Goal: Use online tool/utility: Utilize a website feature to perform a specific function

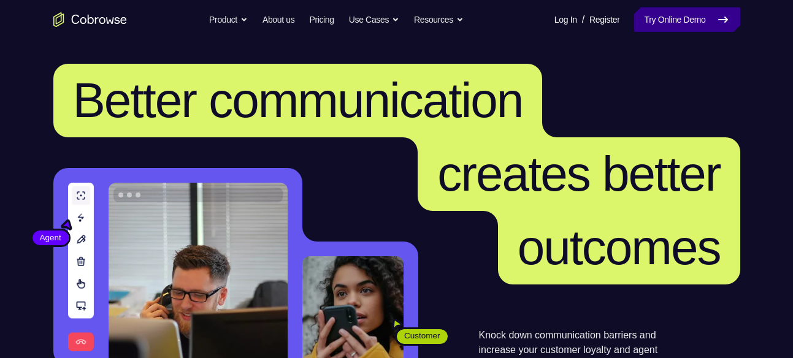
click at [658, 17] on link "Try Online Demo" at bounding box center [687, 19] width 106 height 25
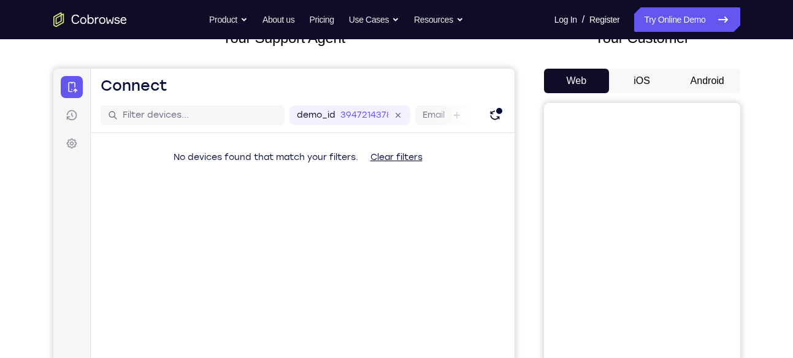
scroll to position [93, 0]
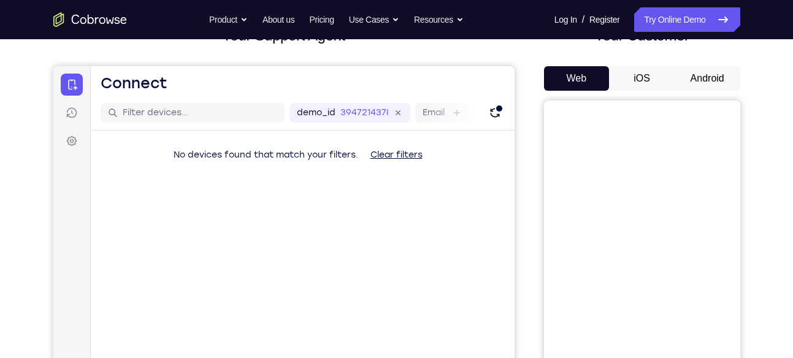
click at [711, 77] on button "Android" at bounding box center [708, 78] width 66 height 25
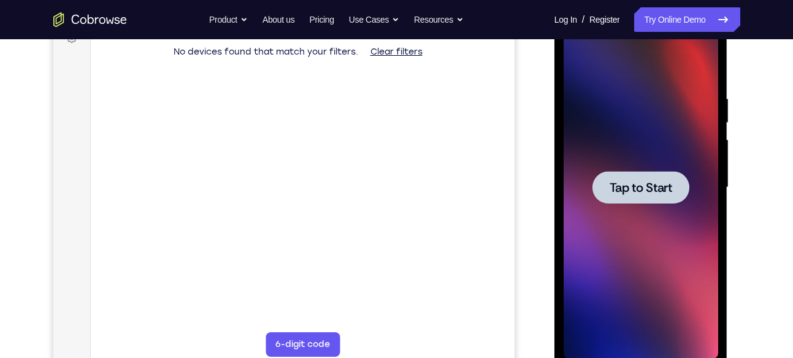
scroll to position [0, 0]
click at [637, 194] on span "Tap to Start" at bounding box center [641, 188] width 63 height 12
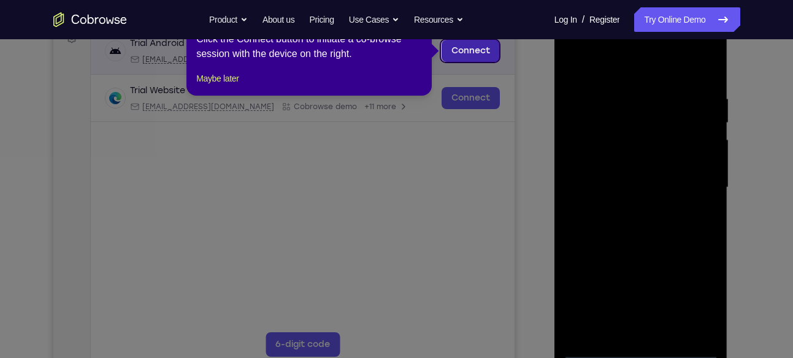
scroll to position [150, 0]
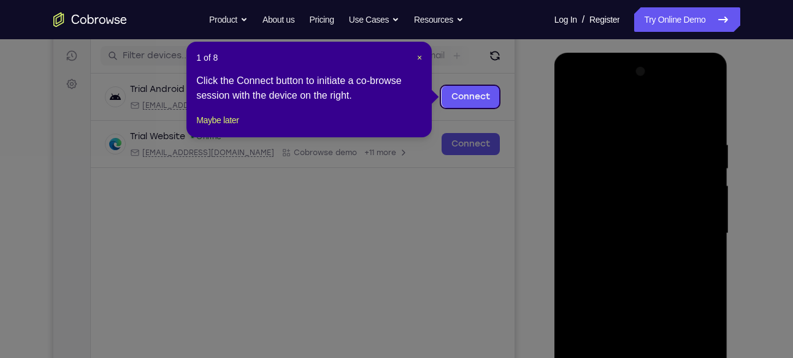
click at [425, 56] on div "1 of 8 × Click the Connect button to initiate a co-browse session with the devi…" at bounding box center [309, 90] width 245 height 96
click at [421, 58] on span "×" at bounding box center [419, 58] width 5 height 10
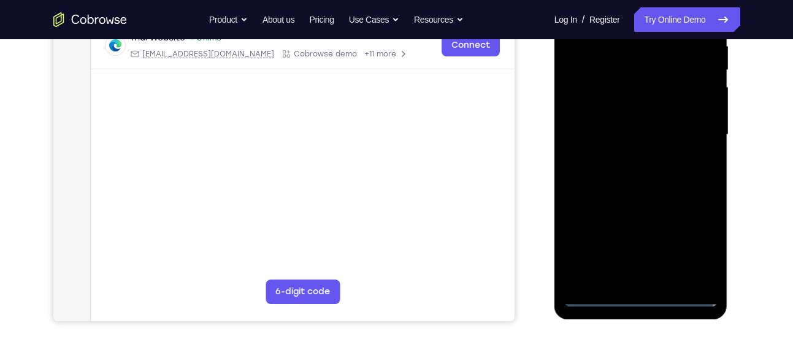
scroll to position [252, 0]
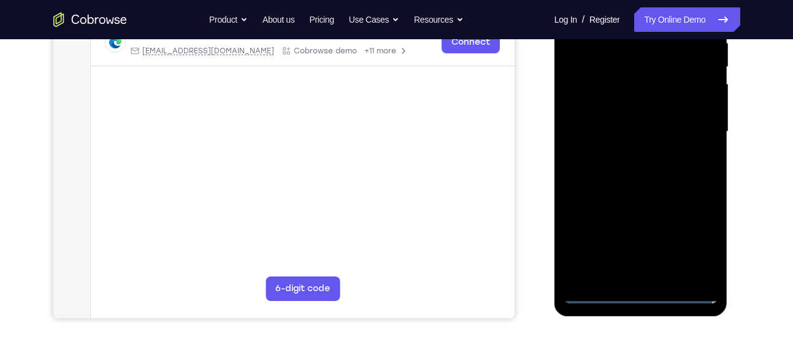
click at [646, 290] on div at bounding box center [641, 132] width 155 height 344
click at [704, 240] on div at bounding box center [641, 132] width 155 height 344
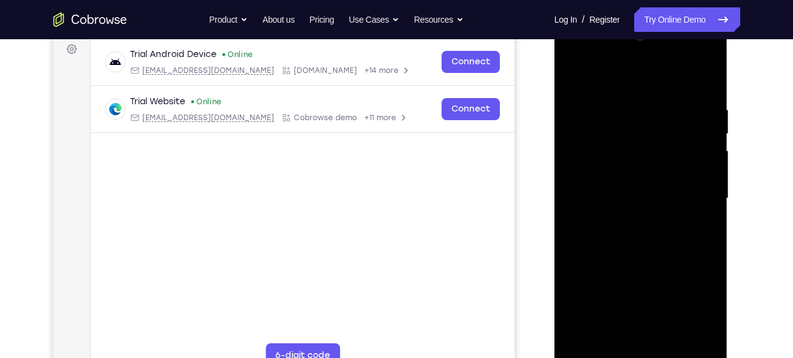
scroll to position [185, 0]
click at [600, 53] on div at bounding box center [641, 200] width 155 height 344
click at [696, 201] on div at bounding box center [641, 200] width 155 height 344
click at [629, 224] on div at bounding box center [641, 200] width 155 height 344
click at [603, 184] on div at bounding box center [641, 200] width 155 height 344
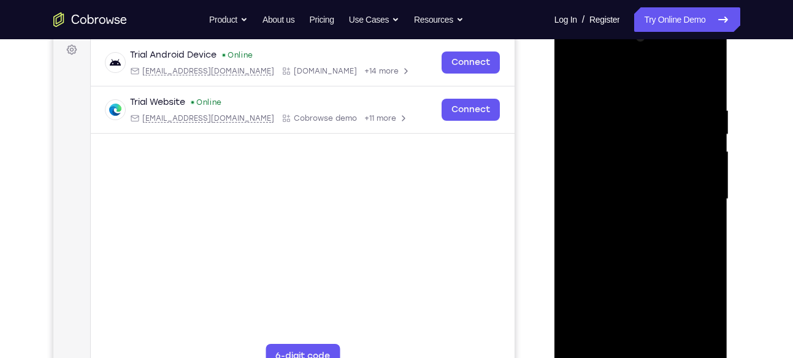
click at [602, 173] on div at bounding box center [641, 200] width 155 height 344
click at [636, 199] on div at bounding box center [641, 200] width 155 height 344
click at [704, 94] on div at bounding box center [641, 200] width 155 height 344
drag, startPoint x: 647, startPoint y: 87, endPoint x: 634, endPoint y: 55, distance: 34.4
click at [634, 55] on div at bounding box center [641, 200] width 155 height 344
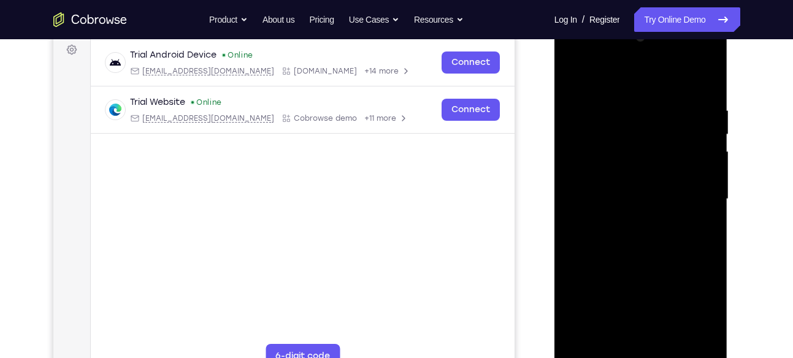
click at [618, 112] on div at bounding box center [641, 200] width 155 height 344
click at [705, 79] on div at bounding box center [641, 200] width 155 height 344
click at [625, 106] on div at bounding box center [641, 200] width 155 height 344
click at [703, 134] on div at bounding box center [641, 200] width 155 height 344
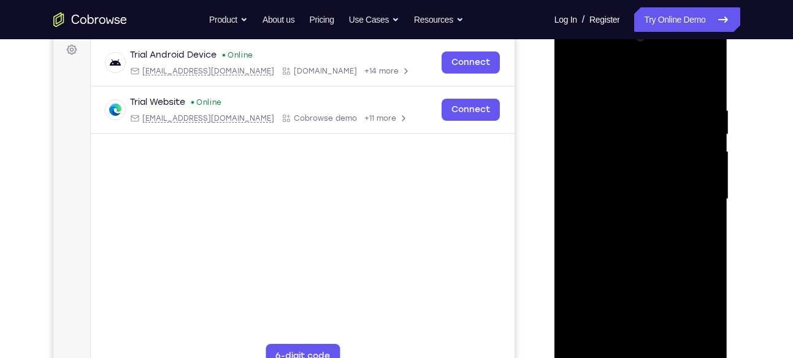
click at [700, 151] on div at bounding box center [641, 200] width 155 height 344
click at [708, 158] on div at bounding box center [641, 200] width 155 height 344
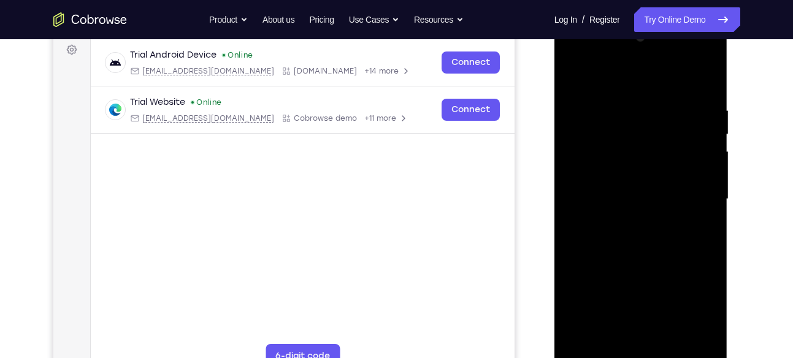
click at [708, 158] on div at bounding box center [641, 200] width 155 height 344
click at [705, 79] on div at bounding box center [641, 200] width 155 height 344
drag, startPoint x: 677, startPoint y: 291, endPoint x: 661, endPoint y: 50, distance: 241.7
click at [661, 50] on div at bounding box center [641, 200] width 155 height 344
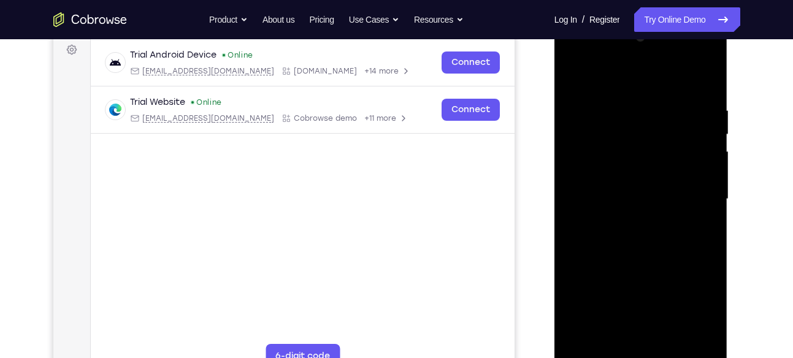
drag, startPoint x: 671, startPoint y: 266, endPoint x: 671, endPoint y: 101, distance: 164.5
click at [671, 101] on div at bounding box center [641, 200] width 155 height 344
drag, startPoint x: 664, startPoint y: 206, endPoint x: 702, endPoint y: 121, distance: 92.8
click at [702, 121] on div at bounding box center [641, 200] width 155 height 344
drag, startPoint x: 690, startPoint y: 266, endPoint x: 688, endPoint y: 104, distance: 162.6
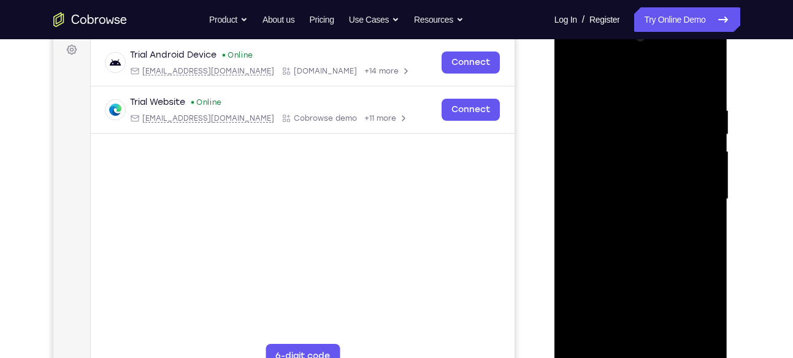
click at [688, 104] on div at bounding box center [641, 200] width 155 height 344
drag, startPoint x: 676, startPoint y: 164, endPoint x: 708, endPoint y: 14, distance: 153.6
click at [708, 18] on html "Online web based iOS Simulators and Android Emulators. Run iPhone, iPad, Mobile…" at bounding box center [642, 202] width 175 height 368
drag, startPoint x: 668, startPoint y: 306, endPoint x: 691, endPoint y: 141, distance: 167.3
click at [691, 141] on div at bounding box center [641, 200] width 155 height 344
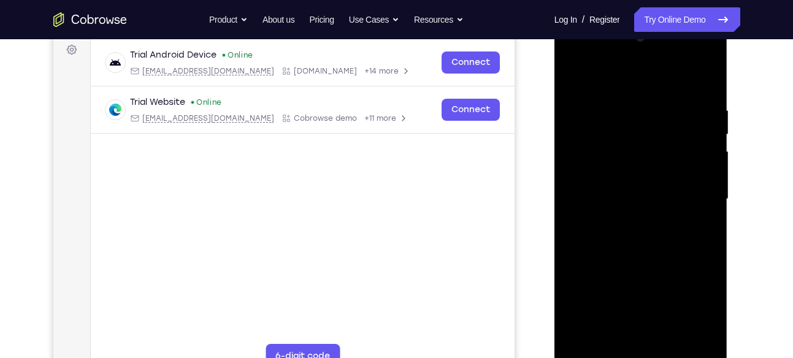
click at [701, 347] on div at bounding box center [641, 200] width 155 height 344
click at [595, 255] on div at bounding box center [641, 200] width 155 height 344
click at [710, 167] on div at bounding box center [641, 200] width 155 height 344
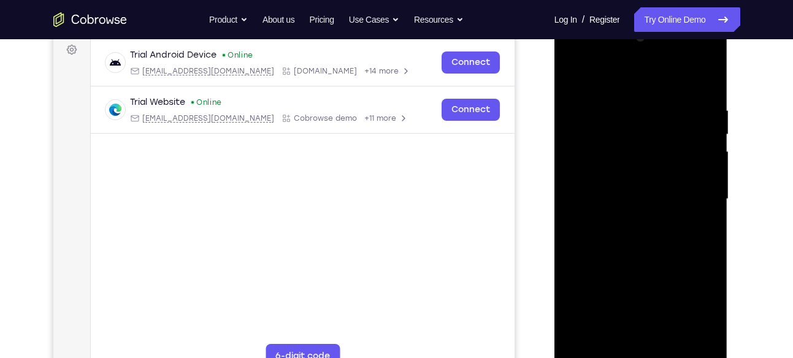
click at [710, 167] on div at bounding box center [641, 200] width 155 height 344
drag, startPoint x: 685, startPoint y: 291, endPoint x: 657, endPoint y: 187, distance: 107.9
click at [657, 187] on div at bounding box center [641, 200] width 155 height 344
click at [708, 339] on div at bounding box center [641, 200] width 155 height 344
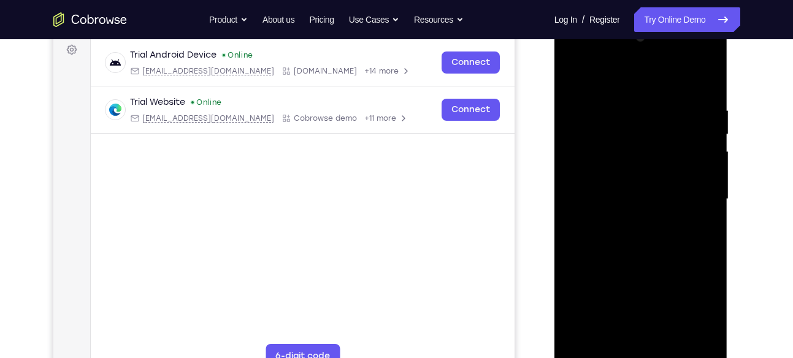
click at [635, 228] on div at bounding box center [641, 200] width 155 height 344
click at [710, 132] on div at bounding box center [641, 200] width 155 height 344
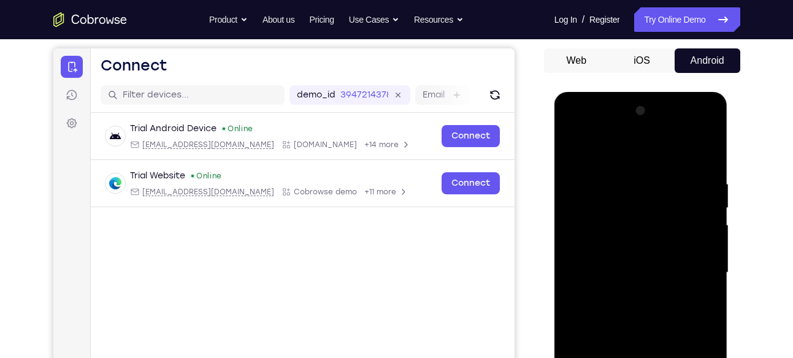
click at [575, 148] on div at bounding box center [641, 273] width 155 height 344
drag, startPoint x: 694, startPoint y: 289, endPoint x: 656, endPoint y: 164, distance: 130.2
click at [656, 164] on div at bounding box center [641, 273] width 155 height 344
click at [682, 193] on div at bounding box center [641, 273] width 155 height 344
drag, startPoint x: 679, startPoint y: 292, endPoint x: 680, endPoint y: 338, distance: 46.0
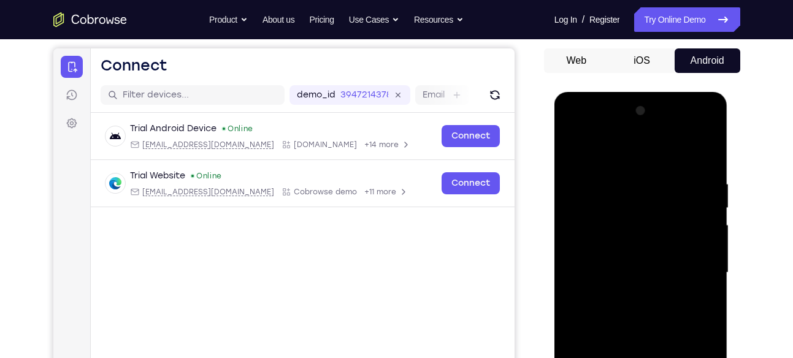
click at [680, 338] on div at bounding box center [641, 273] width 155 height 344
click at [712, 227] on div at bounding box center [641, 273] width 155 height 344
click at [711, 227] on div at bounding box center [641, 273] width 155 height 344
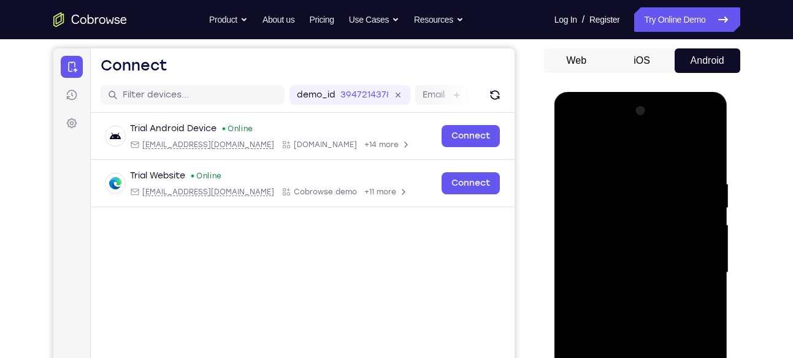
click at [711, 227] on div at bounding box center [641, 273] width 155 height 344
click at [659, 327] on div at bounding box center [641, 273] width 155 height 344
drag, startPoint x: 658, startPoint y: 327, endPoint x: 656, endPoint y: 268, distance: 59.6
click at [656, 268] on div at bounding box center [641, 273] width 155 height 344
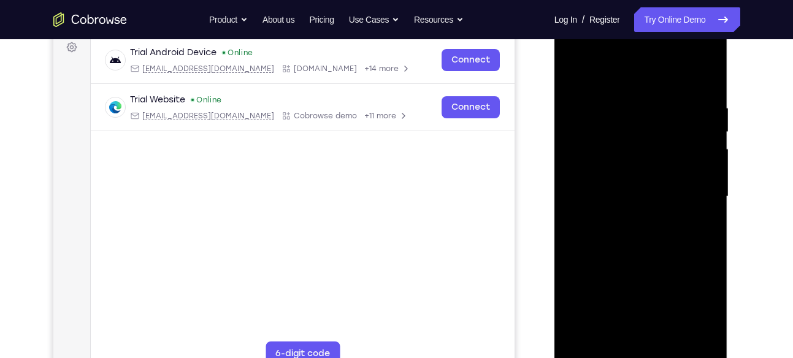
scroll to position [191, 0]
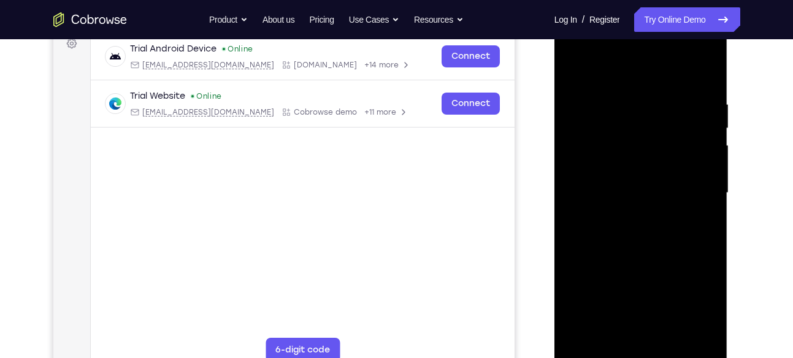
click at [699, 336] on div at bounding box center [641, 193] width 155 height 344
drag, startPoint x: 652, startPoint y: 266, endPoint x: 648, endPoint y: 140, distance: 125.9
click at [648, 140] on div at bounding box center [641, 193] width 155 height 344
click at [574, 161] on div at bounding box center [641, 193] width 155 height 344
click at [698, 338] on div at bounding box center [641, 193] width 155 height 344
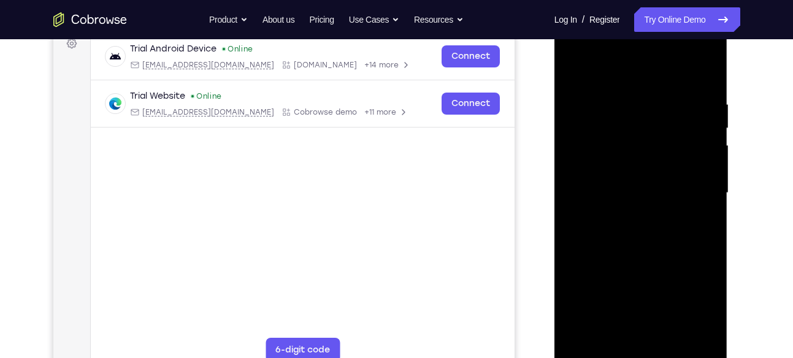
click at [652, 285] on div at bounding box center [641, 193] width 155 height 344
click at [703, 333] on div at bounding box center [641, 193] width 155 height 344
drag, startPoint x: 649, startPoint y: 110, endPoint x: 649, endPoint y: 277, distance: 166.9
click at [649, 277] on div at bounding box center [641, 193] width 155 height 344
click at [587, 337] on div at bounding box center [641, 193] width 155 height 344
